Goal: Task Accomplishment & Management: Use online tool/utility

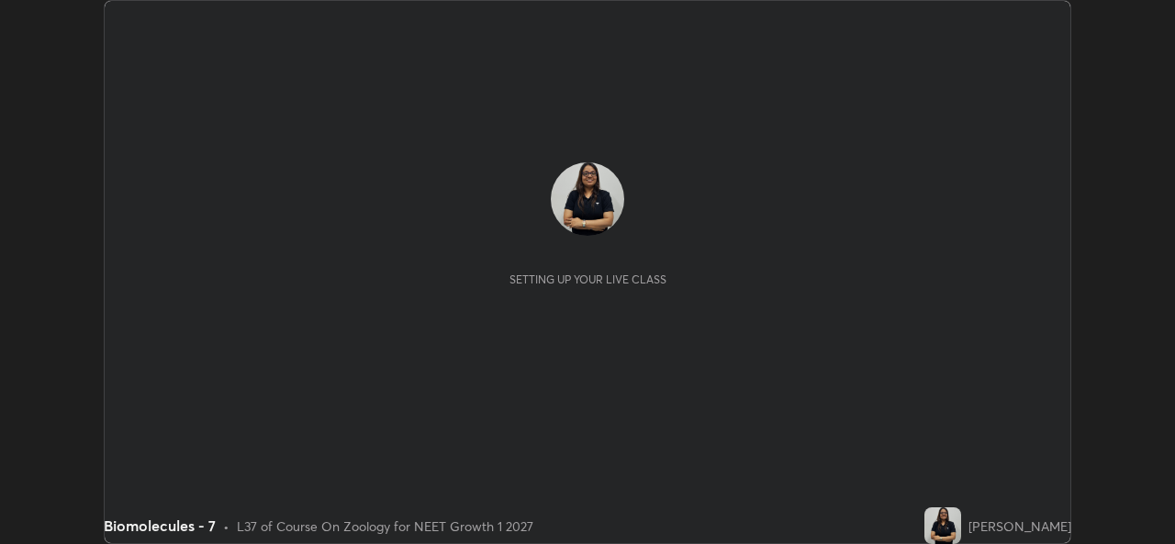
scroll to position [544, 1174]
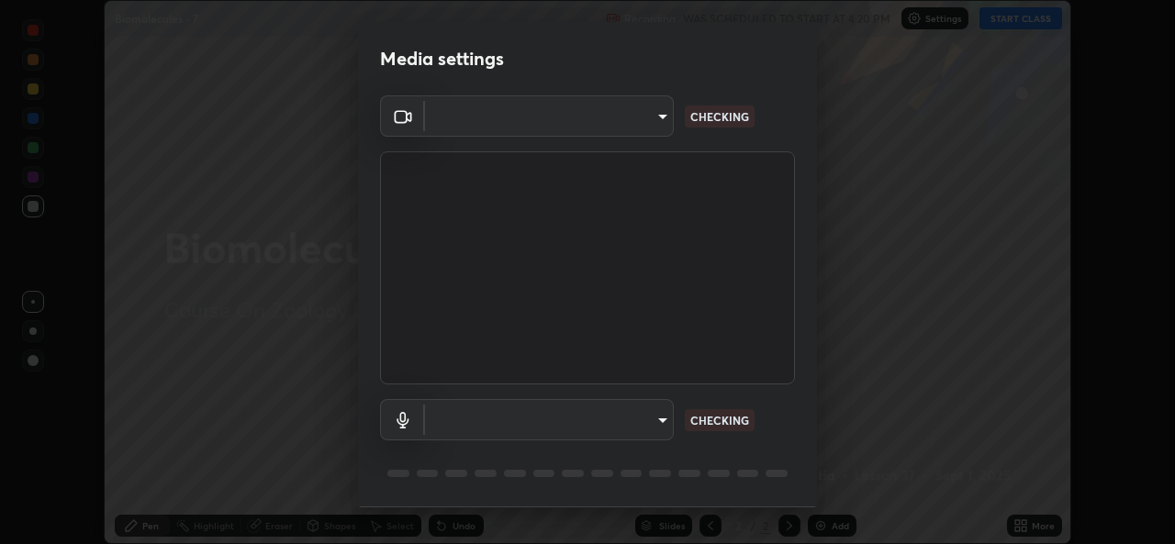
type input "b4951f90531da0d842cdcd629816b7b2be3c5c01230d926a2f210d32d9644bff"
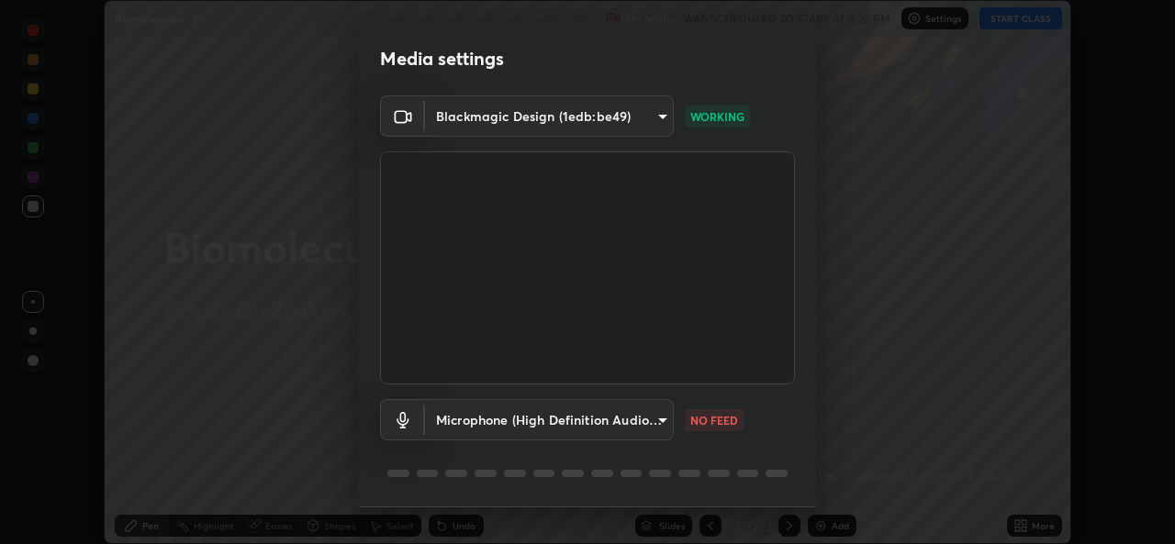
scroll to position [58, 0]
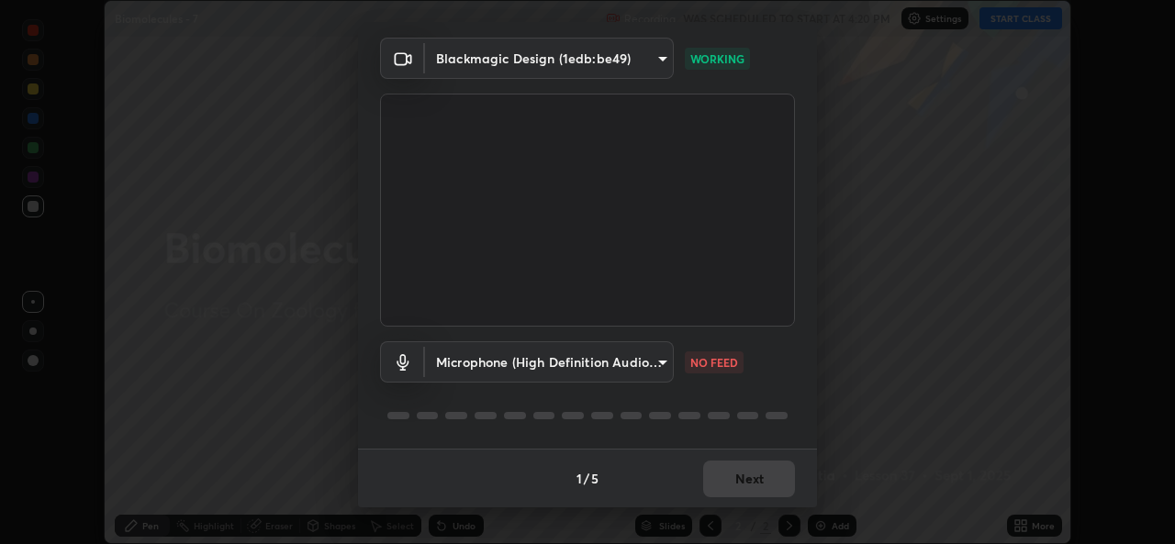
click at [655, 370] on body "Erase all Biomolecules - 7 Recording WAS SCHEDULED TO START AT 4:20 PM Settings…" at bounding box center [587, 272] width 1175 height 544
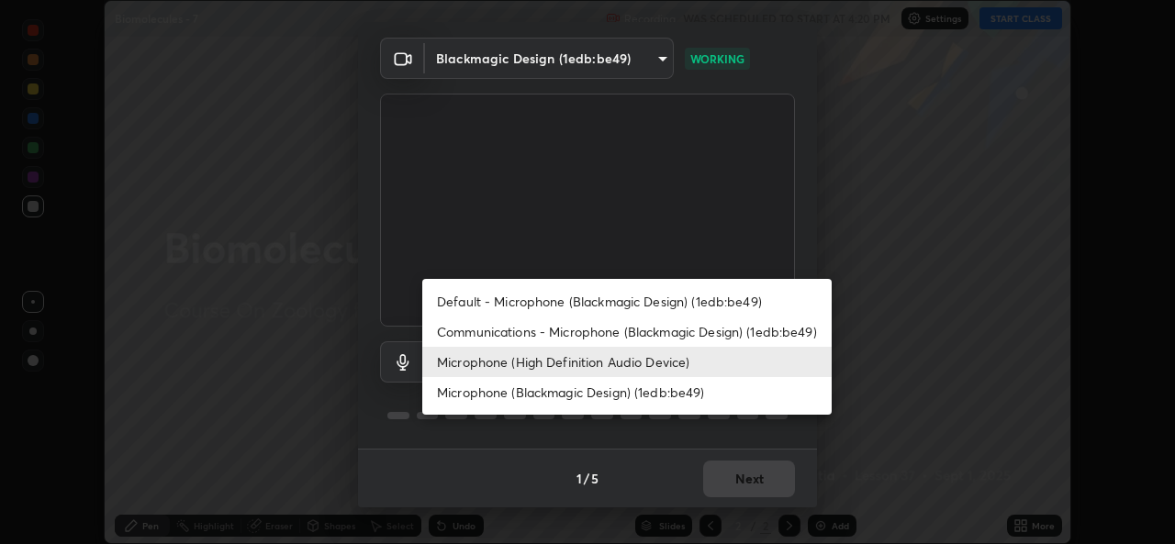
click at [473, 299] on li "Default - Microphone (Blackmagic Design) (1edb:be49)" at bounding box center [626, 301] width 409 height 30
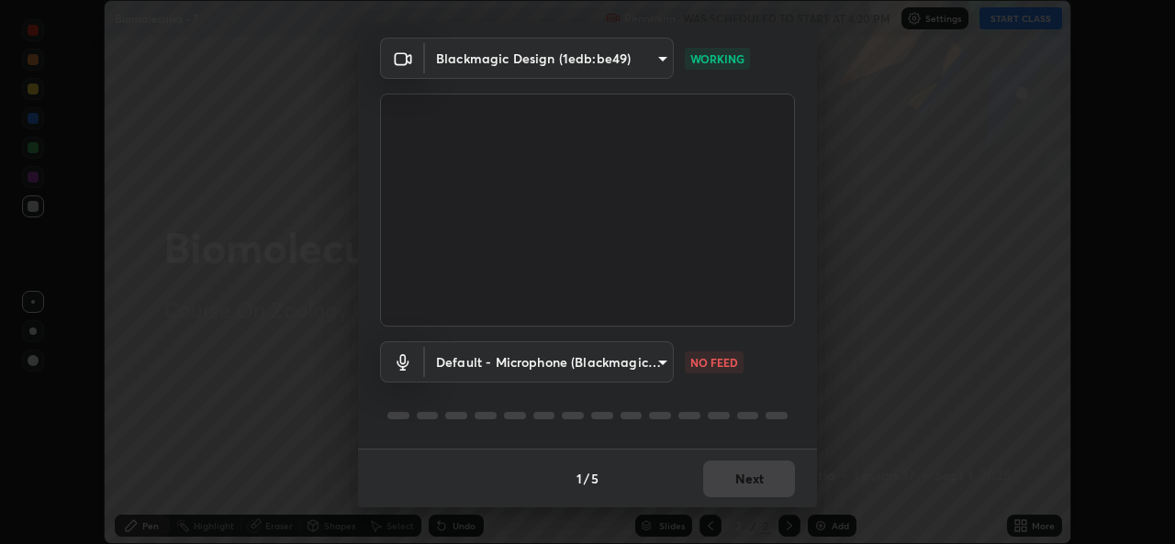
click at [658, 360] on body "Erase all Biomolecules - 7 Recording WAS SCHEDULED TO START AT 4:20 PM Settings…" at bounding box center [587, 272] width 1175 height 544
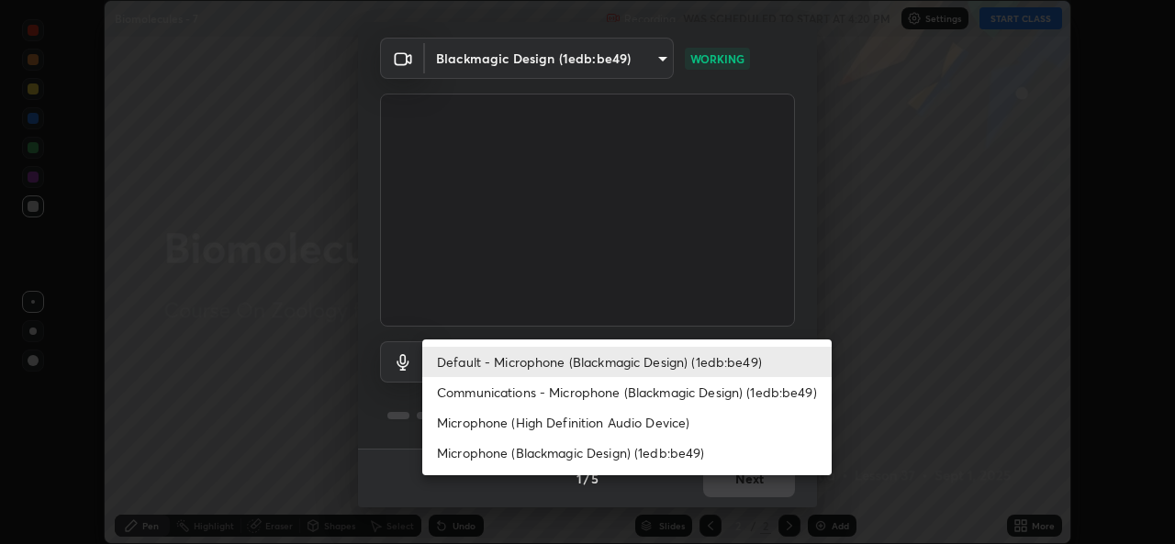
click at [487, 429] on li "Microphone (High Definition Audio Device)" at bounding box center [626, 423] width 409 height 30
type input "99848f2a9d109760ec62b66e2f255c73a791916cfc686045695a6d5e2156f403"
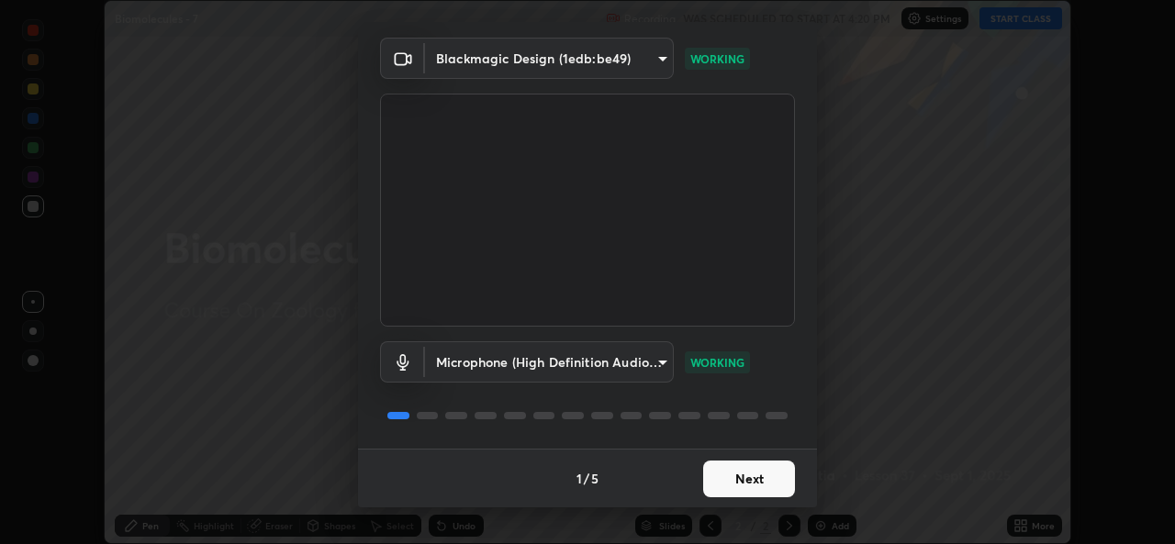
click at [748, 484] on button "Next" at bounding box center [749, 479] width 92 height 37
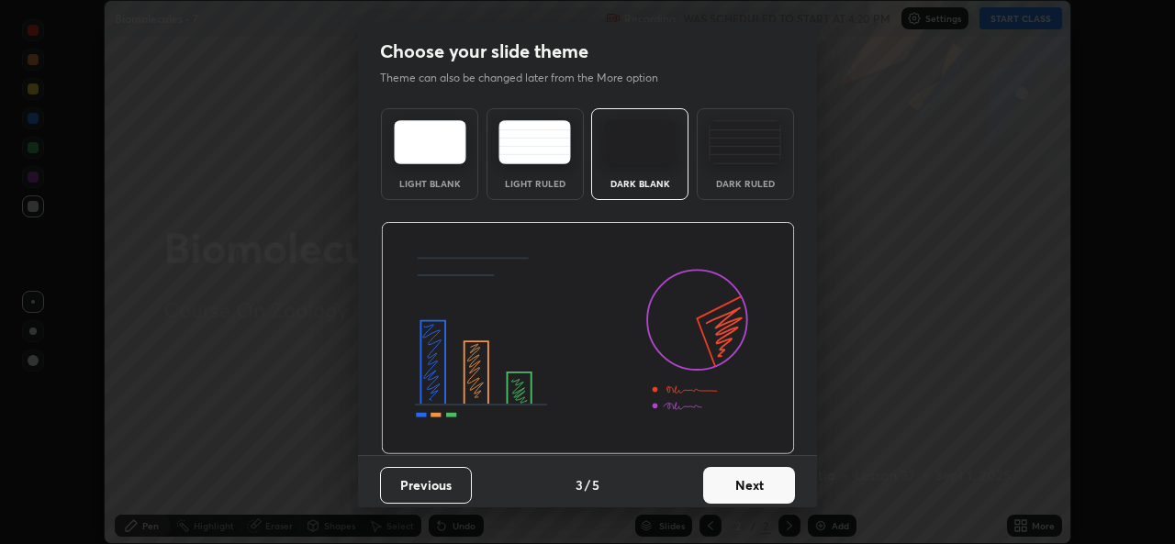
click at [767, 473] on button "Next" at bounding box center [749, 485] width 92 height 37
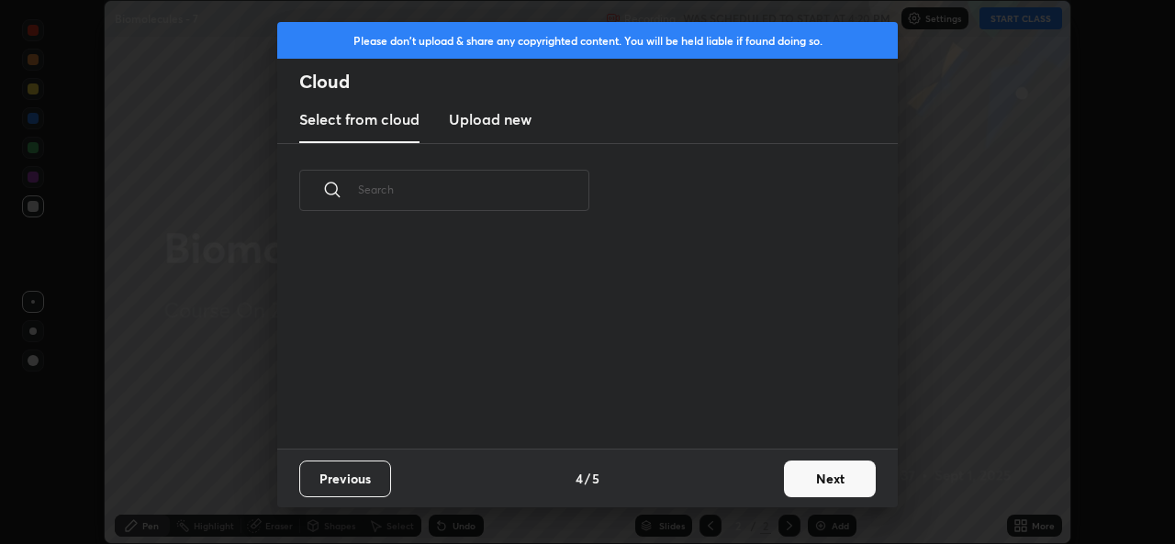
click at [788, 471] on button "Next" at bounding box center [830, 479] width 92 height 37
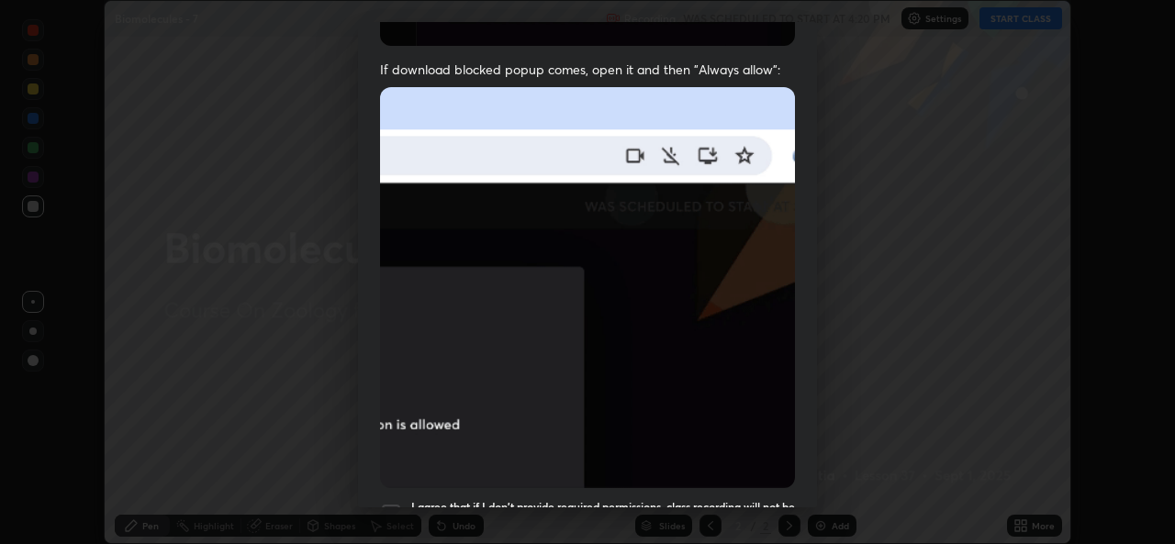
scroll to position [432, 0]
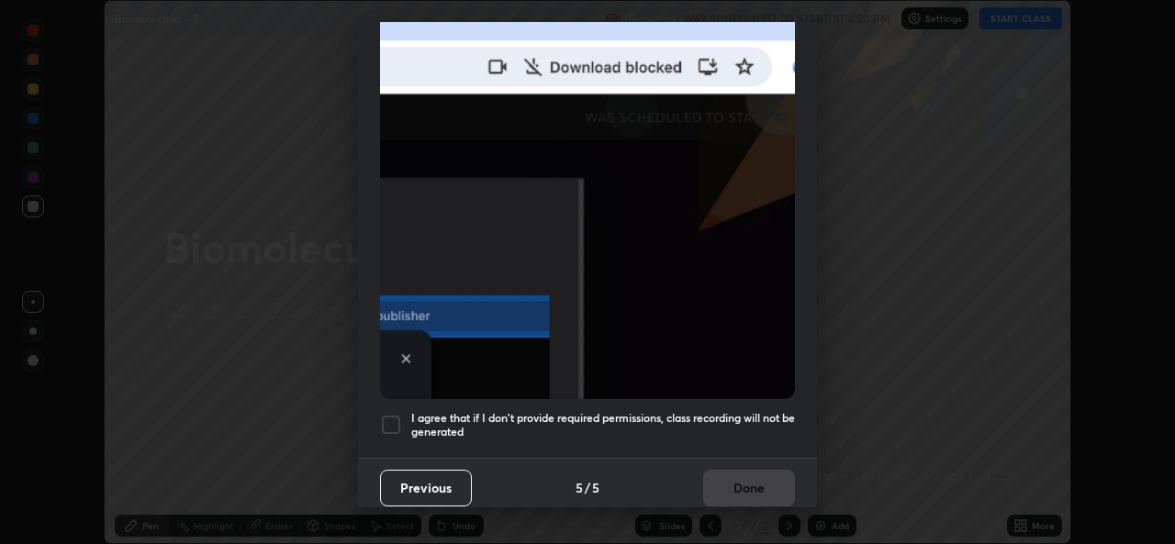
click at [381, 417] on div at bounding box center [391, 425] width 22 height 22
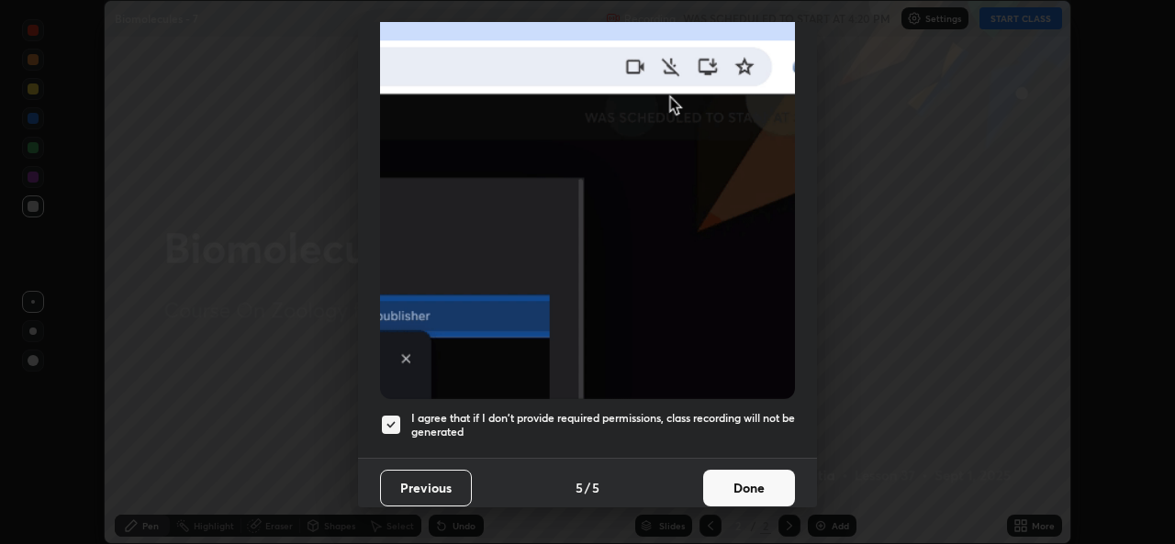
click at [742, 490] on button "Done" at bounding box center [749, 488] width 92 height 37
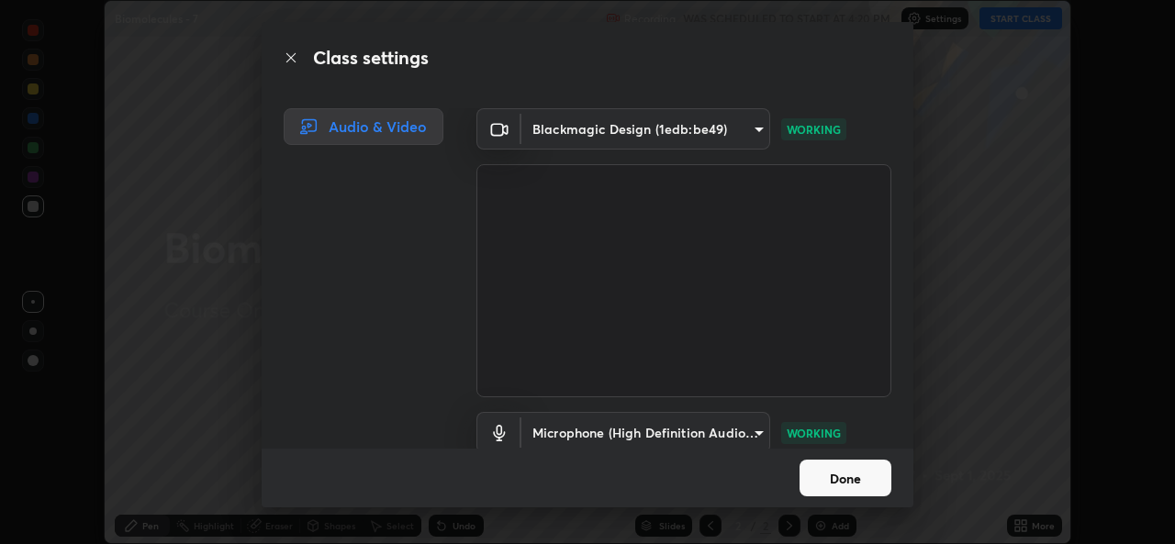
click at [868, 480] on button "Done" at bounding box center [846, 478] width 92 height 37
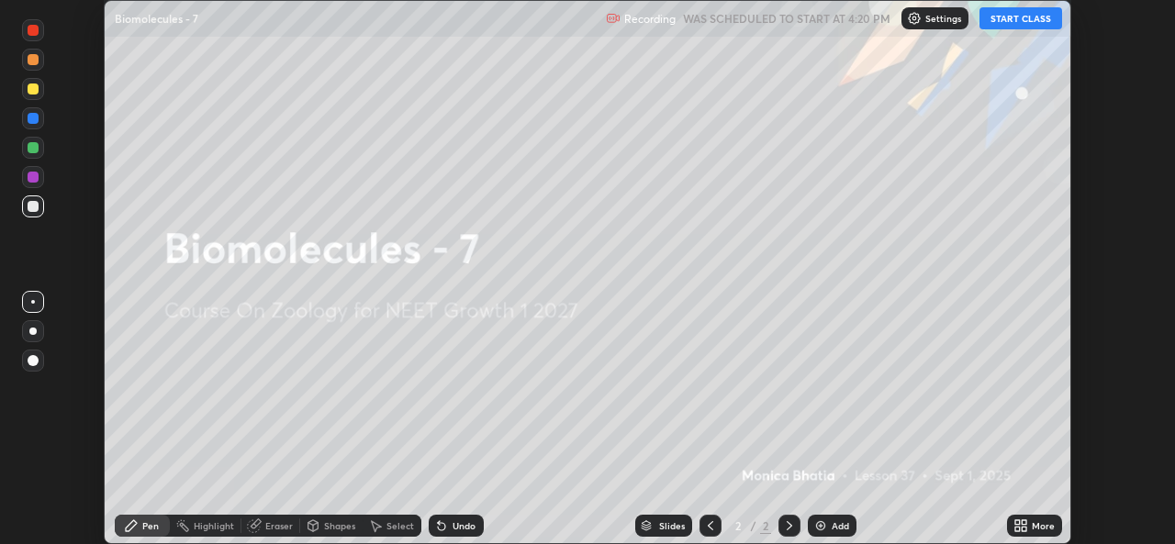
click at [1004, 11] on button "START CLASS" at bounding box center [1021, 18] width 83 height 22
